Goal: Task Accomplishment & Management: Manage account settings

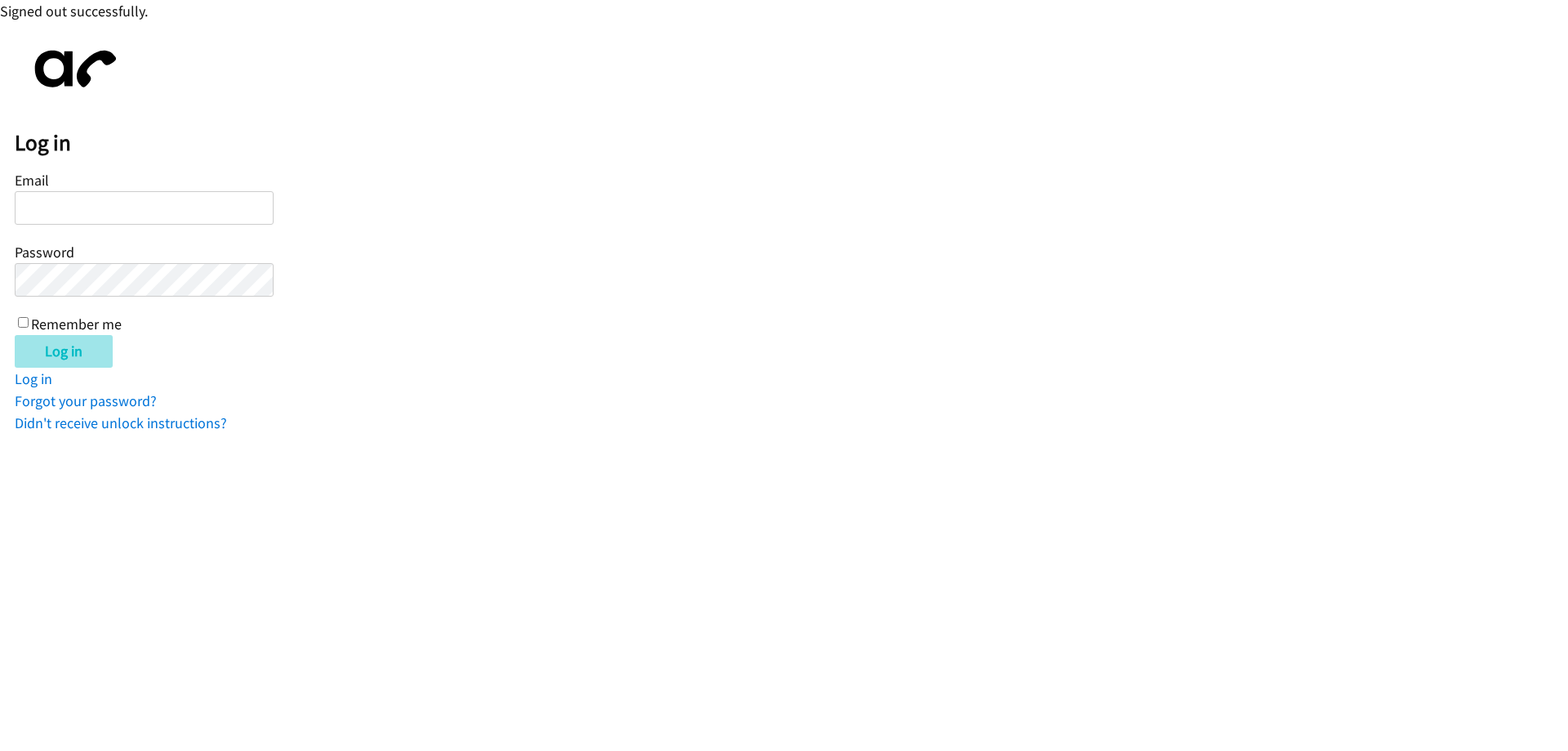
type input "[EMAIL_ADDRESS][DOMAIN_NAME]"
click at [48, 364] on input "Log in" at bounding box center [63, 351] width 98 height 32
type input "[EMAIL_ADDRESS][DOMAIN_NAME]"
click at [56, 342] on input "Log in" at bounding box center [63, 351] width 98 height 32
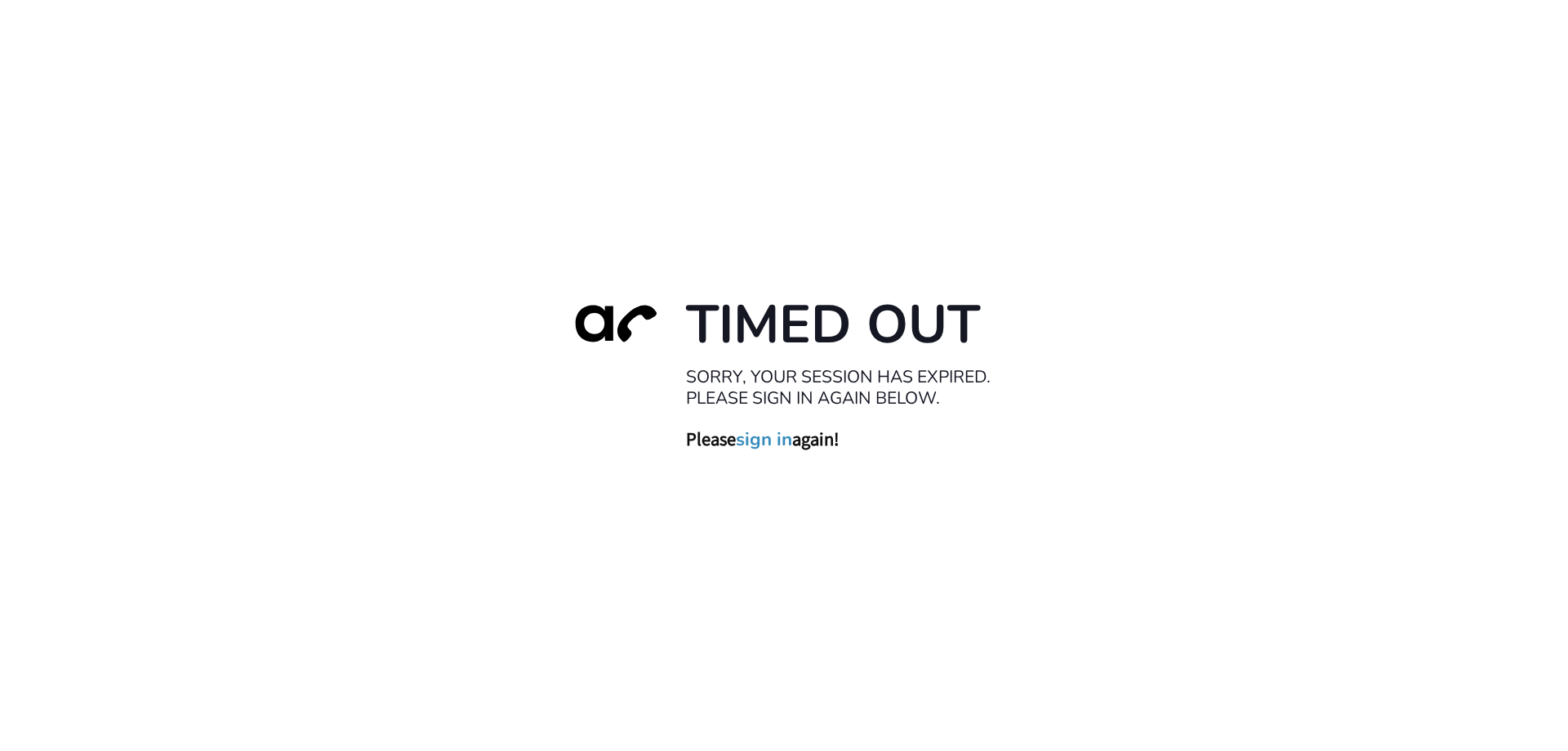
click at [770, 438] on link "sign in" at bounding box center [764, 438] width 56 height 23
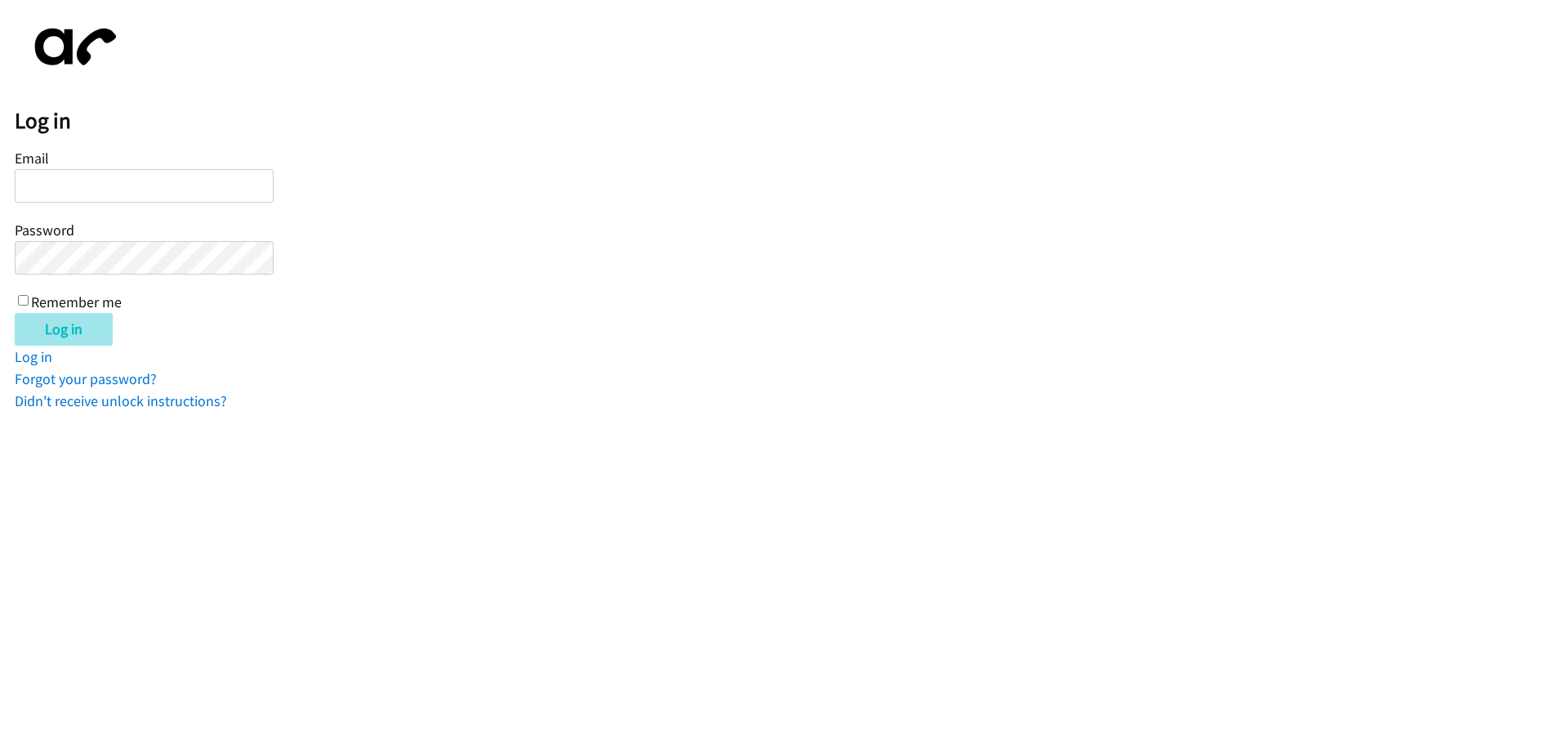
type input "[EMAIL_ADDRESS][DOMAIN_NAME]"
click at [69, 326] on input "Log in" at bounding box center [63, 329] width 98 height 32
